Goal: Task Accomplishment & Management: Use online tool/utility

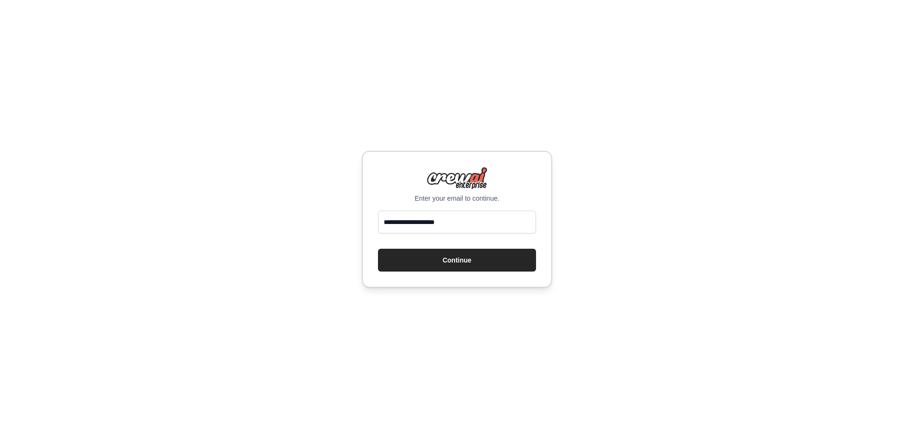
type input "**********"
click at [378, 249] on button "Continue" at bounding box center [457, 260] width 158 height 23
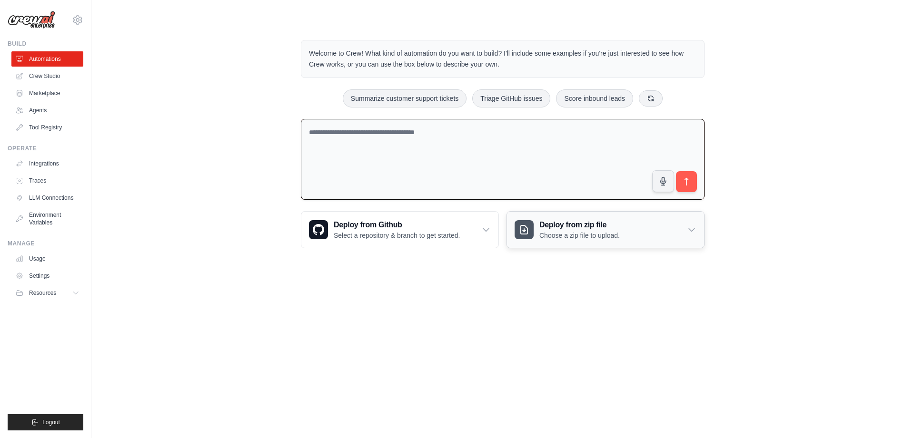
click at [673, 226] on div "Deploy from zip file Choose a zip file to upload." at bounding box center [605, 230] width 197 height 36
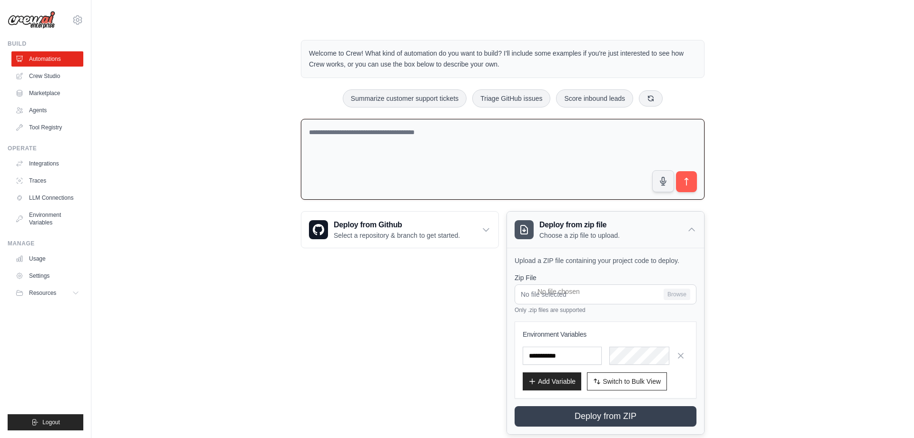
click at [673, 226] on div "Deploy from zip file Choose a zip file to upload." at bounding box center [605, 230] width 197 height 36
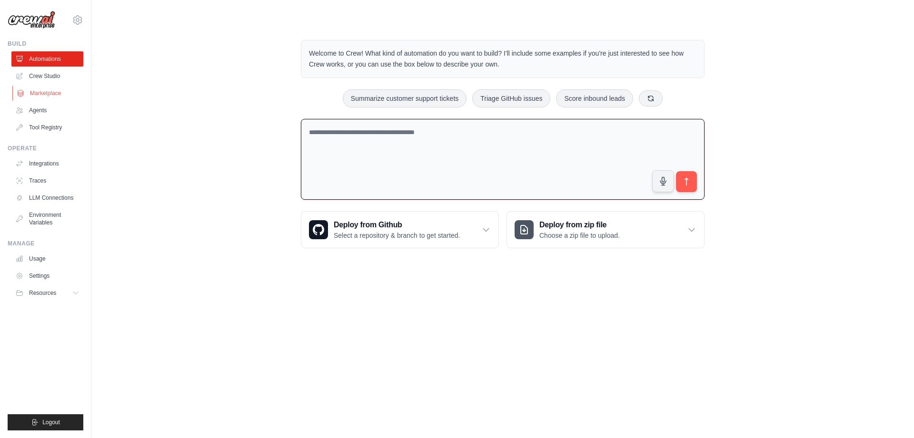
click at [55, 90] on link "Marketplace" at bounding box center [48, 93] width 72 height 15
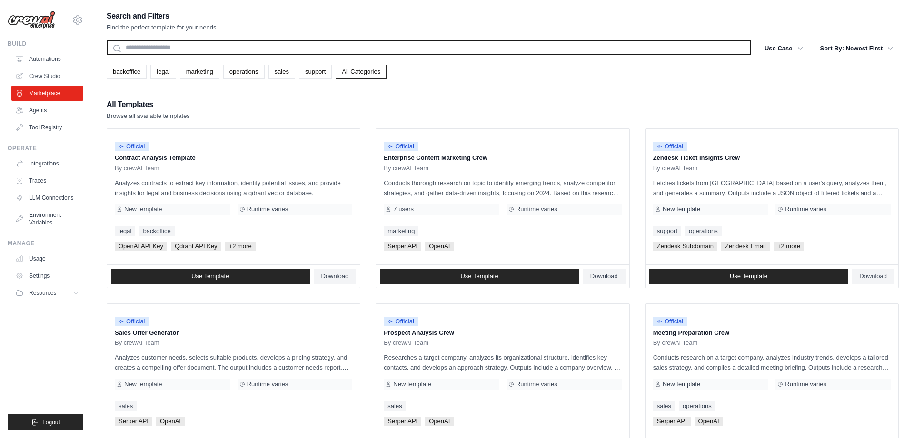
click at [227, 47] on input "text" at bounding box center [429, 47] width 644 height 15
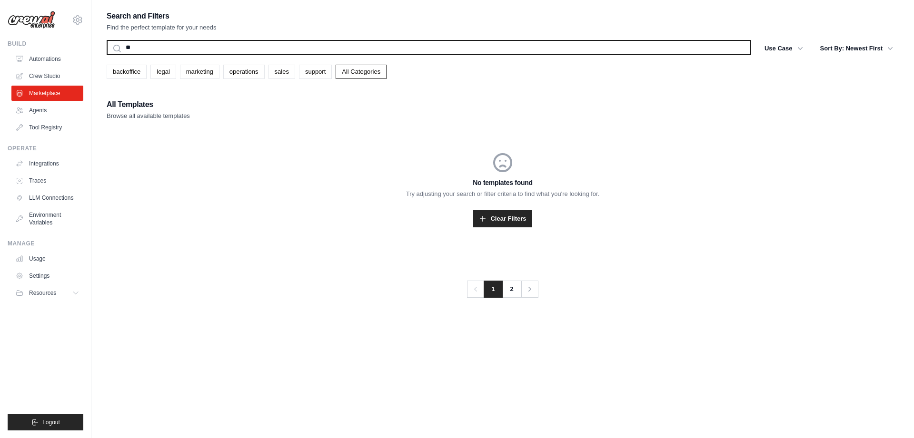
type input "***"
type input "**********"
click at [106, 55] on button "Search" at bounding box center [106, 55] width 0 height 0
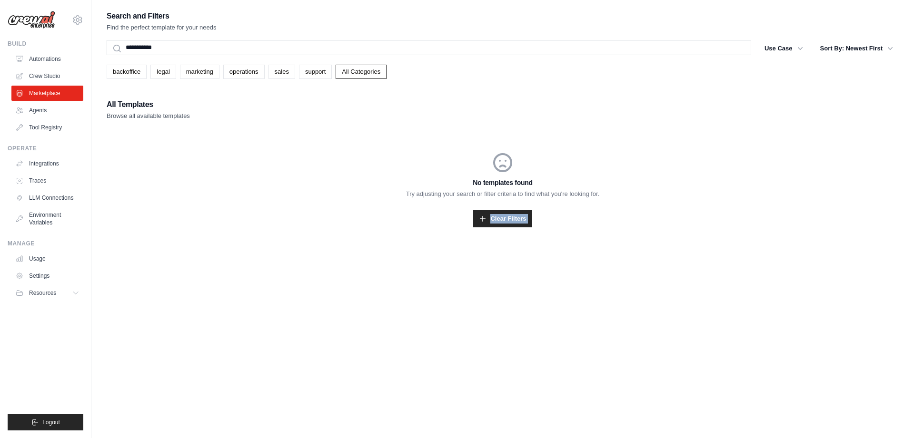
click at [191, 193] on p "Try adjusting your search or filter criteria to find what you're looking for." at bounding box center [503, 194] width 792 height 10
click at [72, 67] on ul "Automations Crew Studio Marketplace Agents Tool Registry" at bounding box center [47, 93] width 72 height 84
click at [64, 74] on link "Crew Studio" at bounding box center [48, 76] width 72 height 15
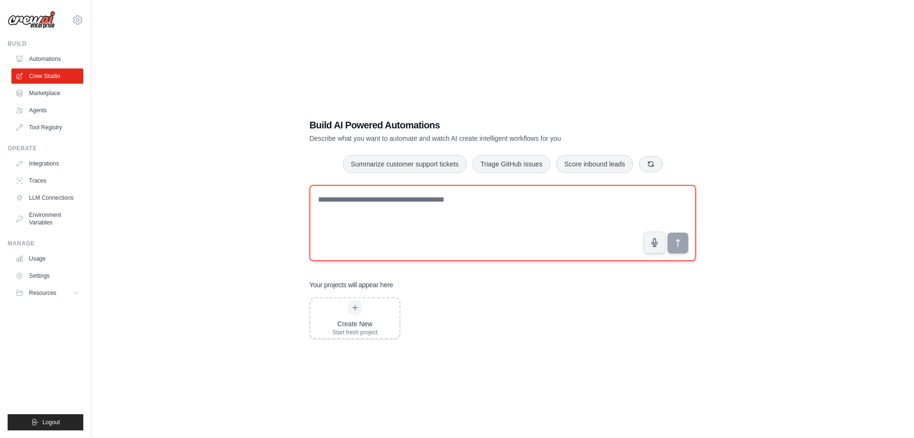
click at [421, 205] on textarea at bounding box center [502, 223] width 386 height 76
type textarea "**********"
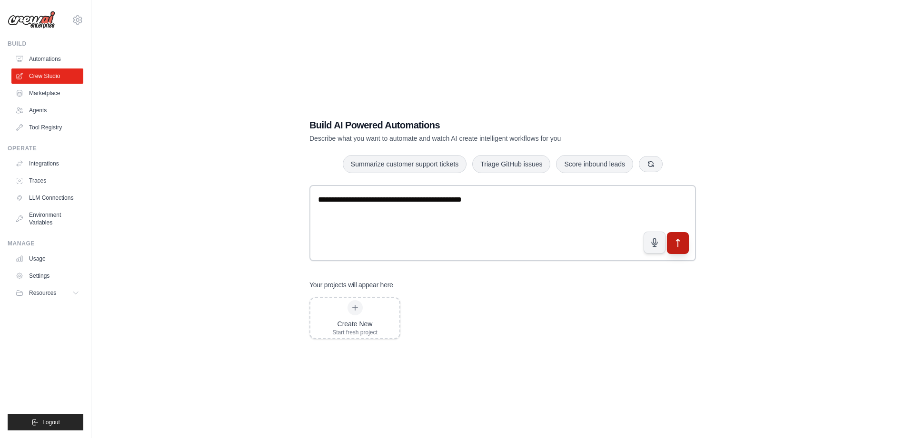
click at [682, 236] on button "submit" at bounding box center [678, 243] width 22 height 22
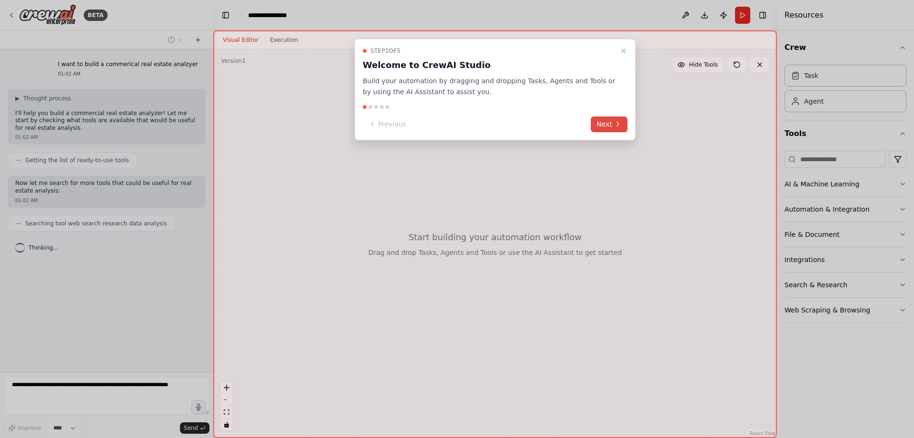
click at [610, 121] on button "Next" at bounding box center [609, 125] width 37 height 16
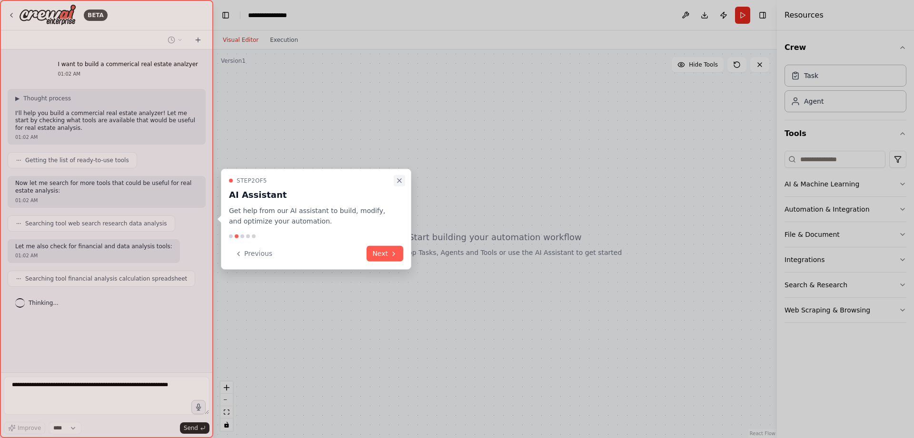
click at [399, 177] on button "Close walkthrough" at bounding box center [399, 180] width 11 height 11
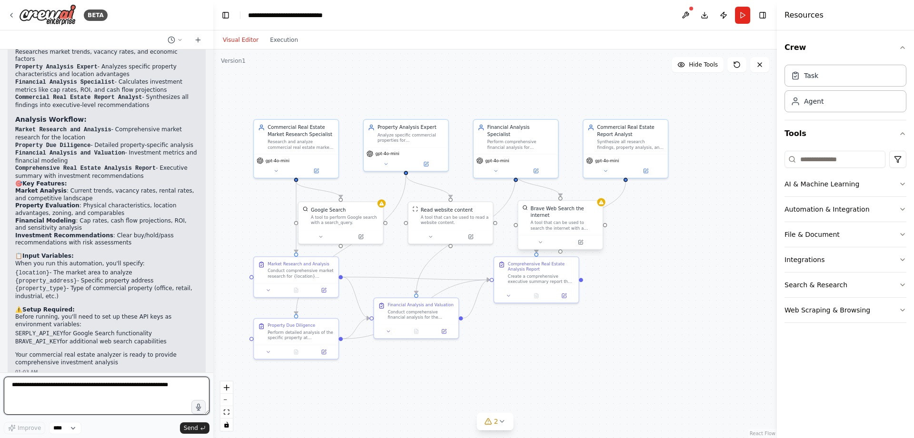
scroll to position [693, 0]
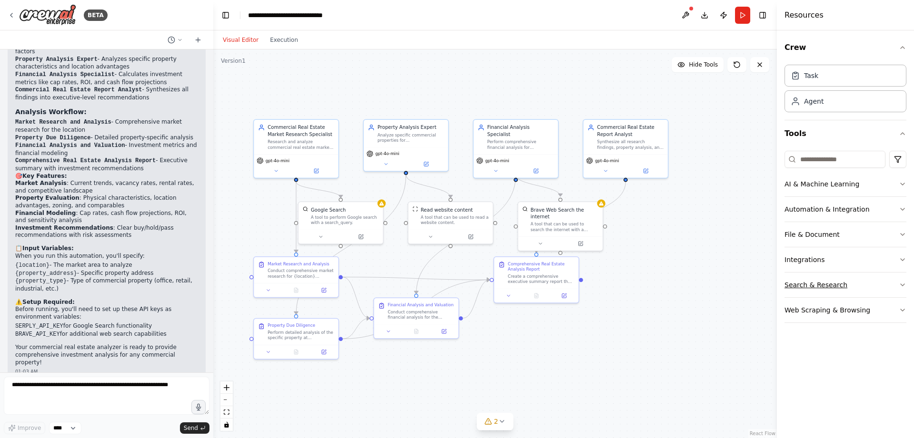
click at [874, 289] on button "Search & Research" at bounding box center [845, 285] width 122 height 25
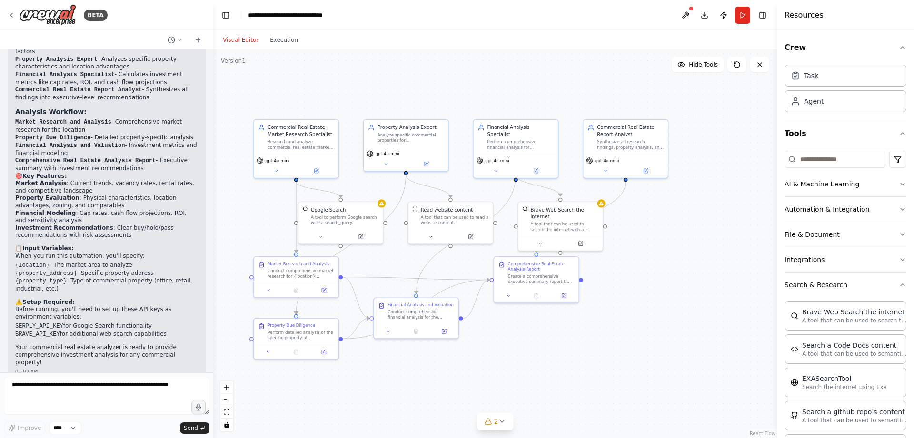
click at [874, 289] on button "Search & Research" at bounding box center [845, 285] width 122 height 25
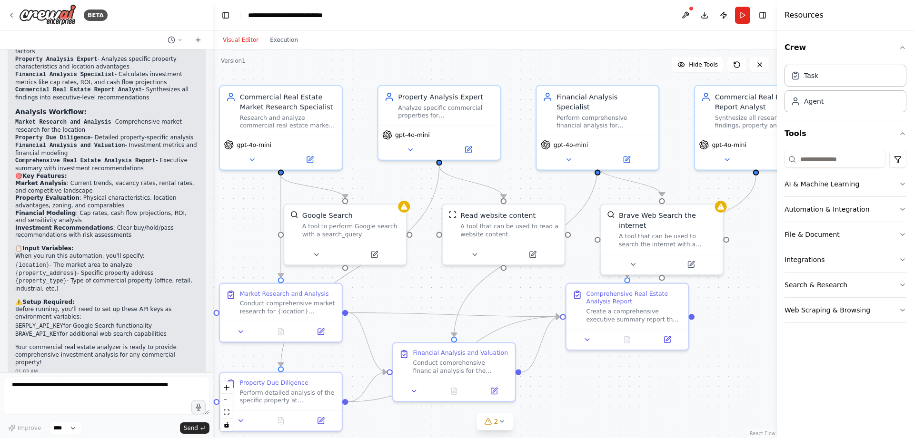
drag, startPoint x: 393, startPoint y: 286, endPoint x: 423, endPoint y: 288, distance: 30.1
click at [423, 288] on div ".deletable-edge-delete-btn { width: 20px; height: 20px; border: 0px solid #ffff…" at bounding box center [495, 244] width 564 height 389
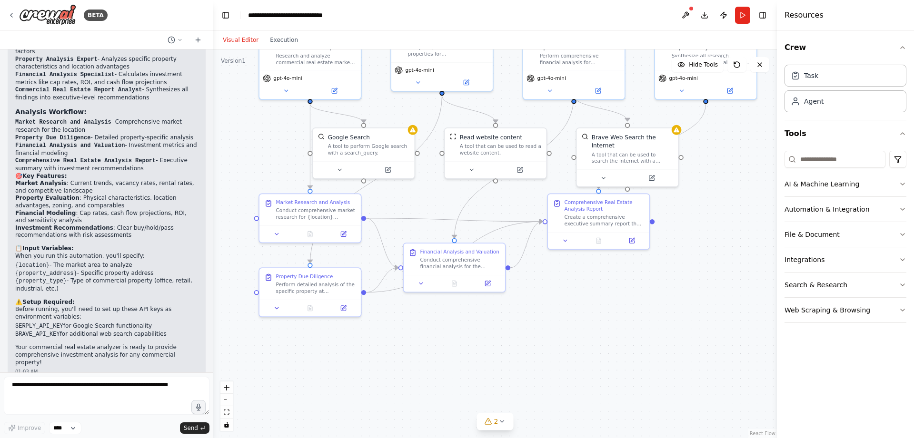
drag, startPoint x: 636, startPoint y: 178, endPoint x: 710, endPoint y: 129, distance: 89.0
click at [710, 129] on div ".deletable-edge-delete-btn { width: 20px; height: 20px; border: 0px solid #ffff…" at bounding box center [495, 244] width 564 height 389
